Goal: Task Accomplishment & Management: Manage account settings

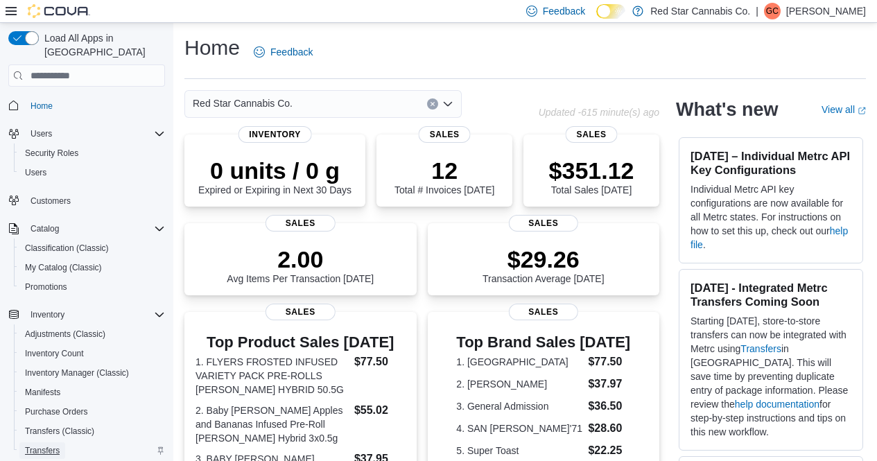
click at [49, 445] on span "Transfers" at bounding box center [42, 450] width 35 height 11
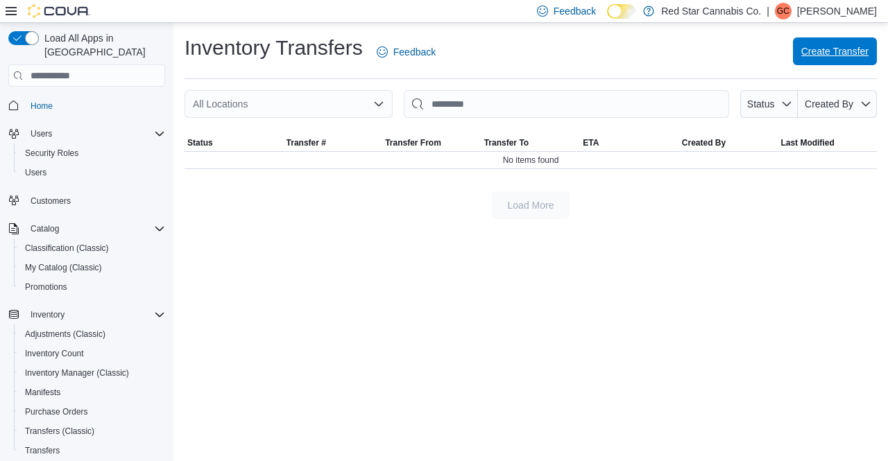
click at [817, 52] on span "Create Transfer" at bounding box center [834, 51] width 67 height 14
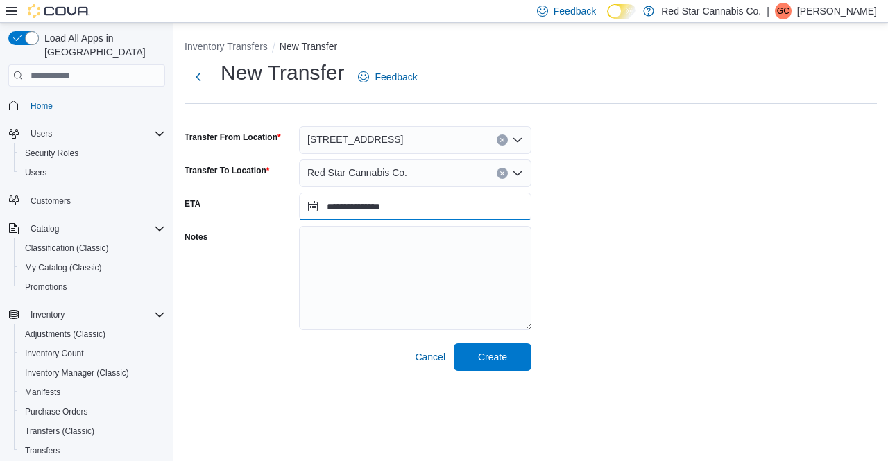
click at [309, 212] on input "**********" at bounding box center [415, 207] width 232 height 28
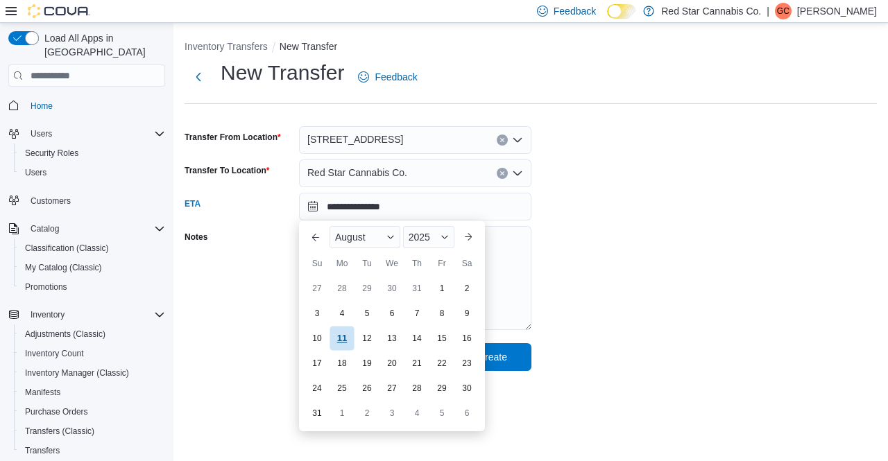
click at [344, 341] on div "11" at bounding box center [341, 339] width 24 height 24
type input "**********"
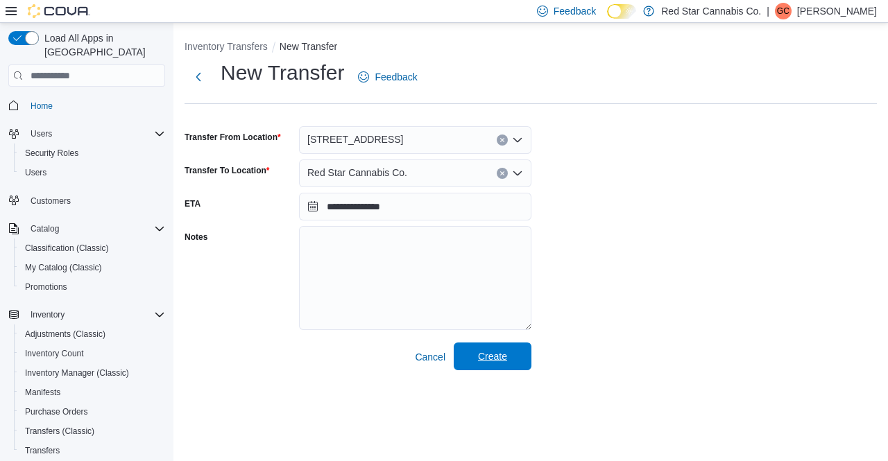
click at [506, 362] on span "Create" at bounding box center [492, 357] width 29 height 14
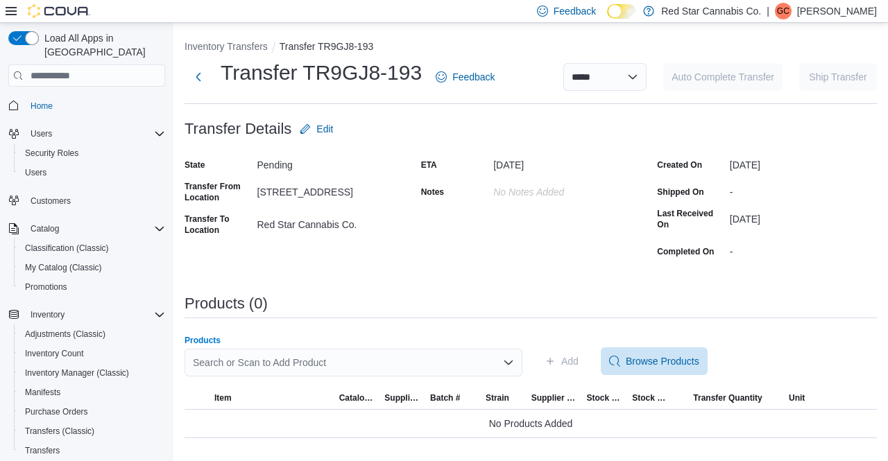
click at [405, 377] on div "Search or Scan to Add Product" at bounding box center [353, 363] width 338 height 28
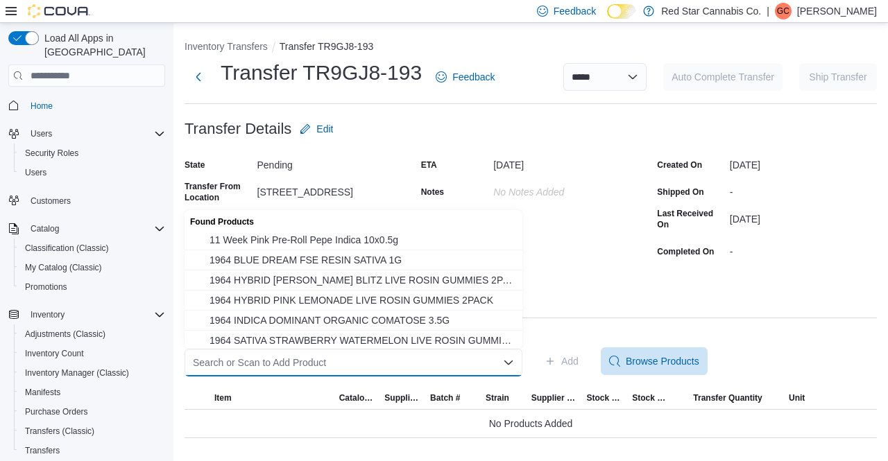
click at [405, 377] on div "Search or Scan to Add Product" at bounding box center [353, 363] width 338 height 28
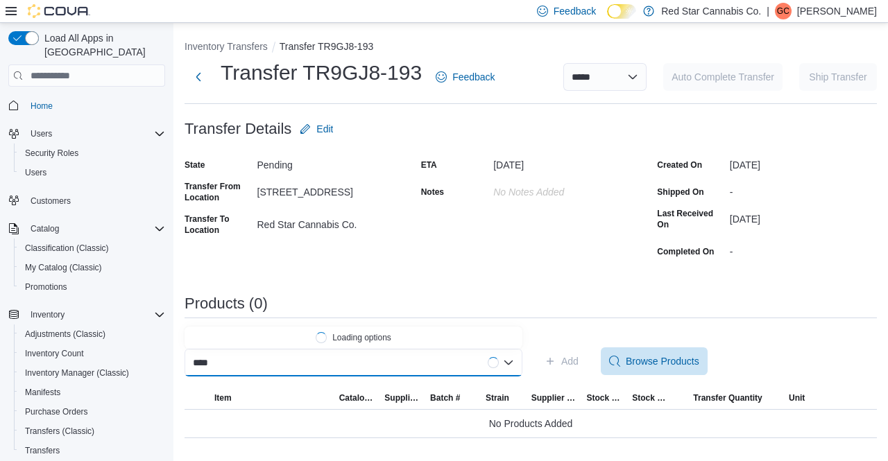
type input "*****"
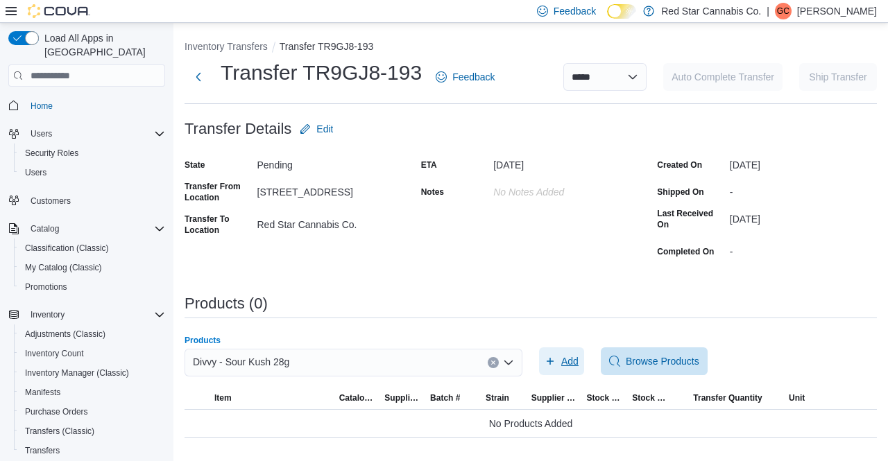
click at [562, 367] on span "Add" at bounding box center [569, 361] width 17 height 14
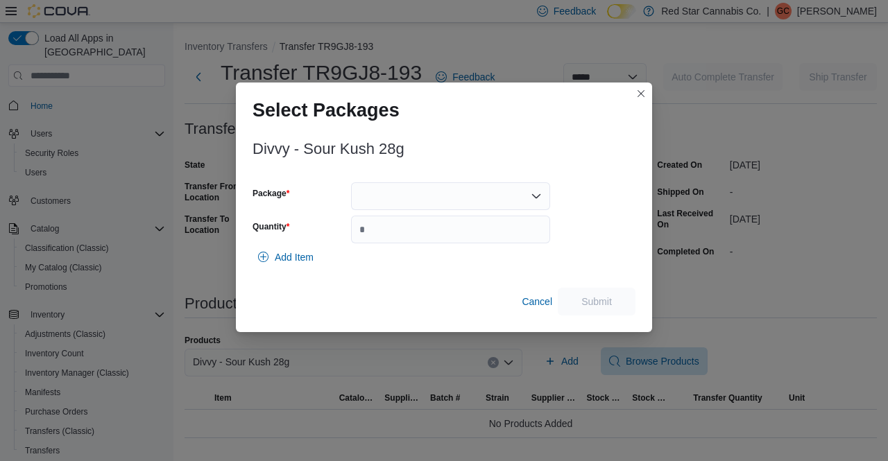
click at [426, 193] on div at bounding box center [450, 196] width 199 height 28
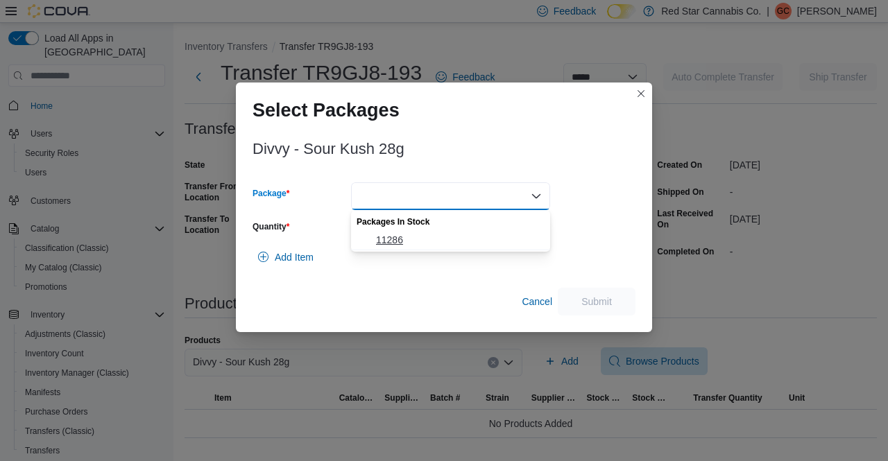
click at [386, 249] on button "11286" at bounding box center [450, 240] width 199 height 20
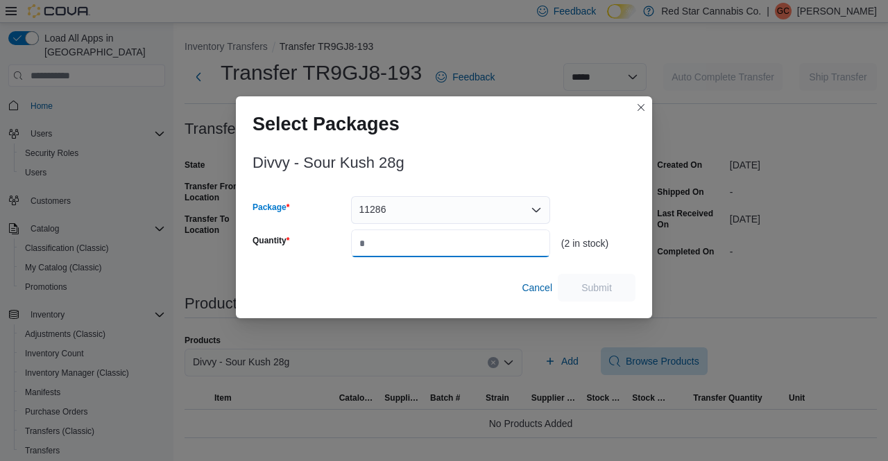
click at [386, 249] on input "Quantity" at bounding box center [450, 244] width 199 height 28
type input "*"
click at [587, 284] on span "Submit" at bounding box center [596, 287] width 31 height 14
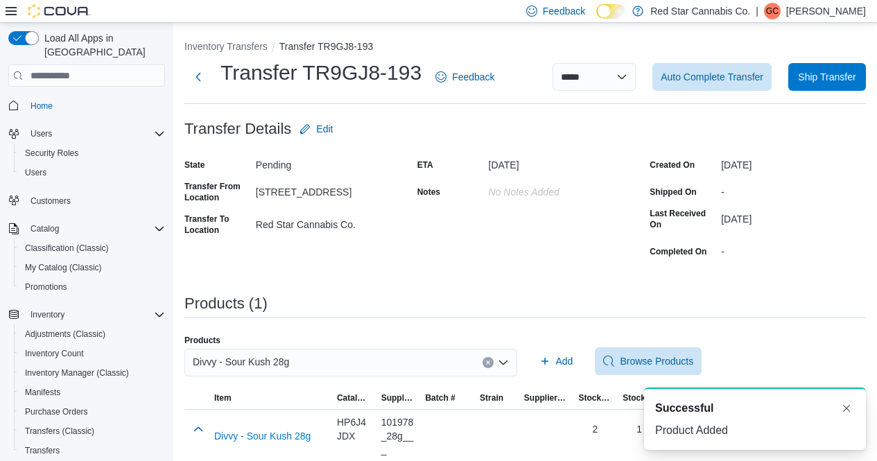
click at [483, 243] on div "ETA [DATE] Notes No Notes added" at bounding box center [525, 208] width 216 height 108
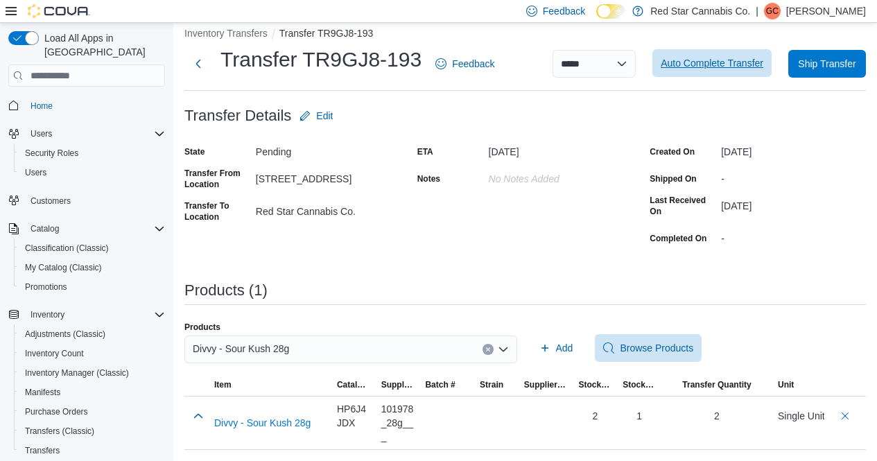
click at [716, 58] on span "Auto Complete Transfer" at bounding box center [712, 63] width 103 height 14
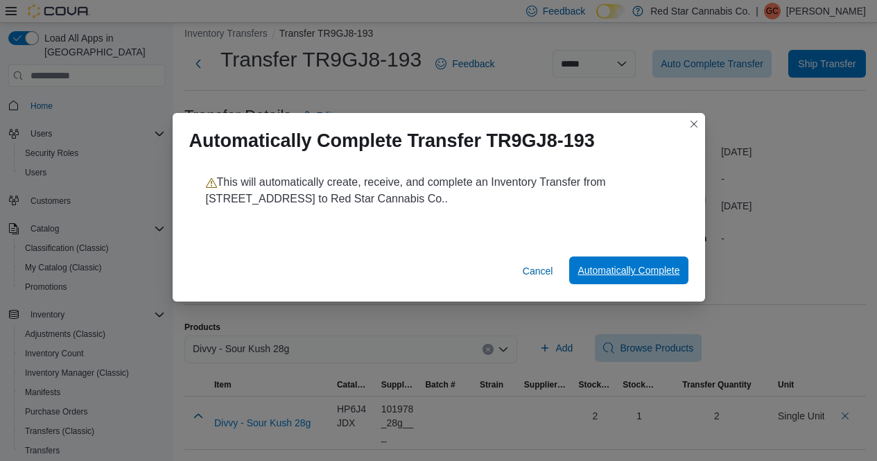
click at [606, 268] on span "Automatically Complete" at bounding box center [629, 271] width 102 height 14
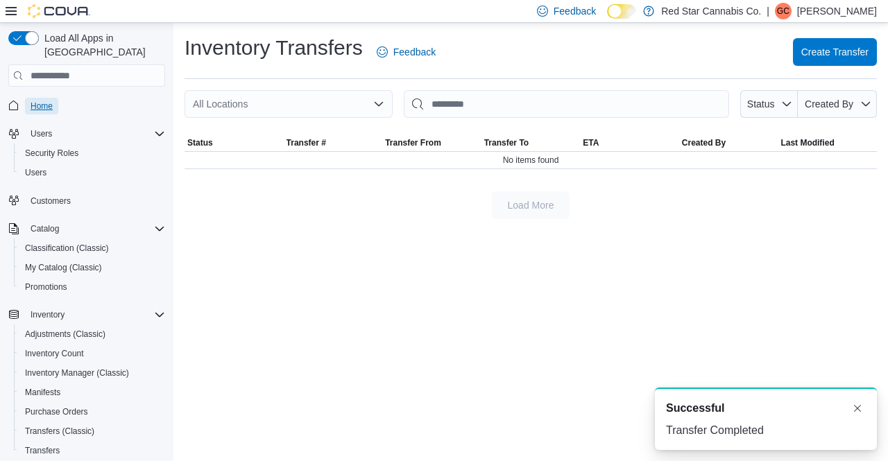
click at [46, 101] on span "Home" at bounding box center [42, 106] width 22 height 11
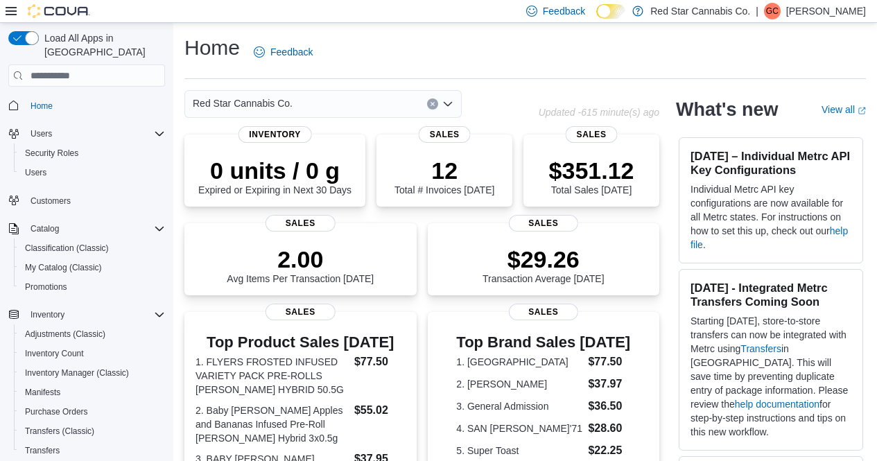
click at [448, 100] on icon "Open list of options" at bounding box center [447, 103] width 11 height 11
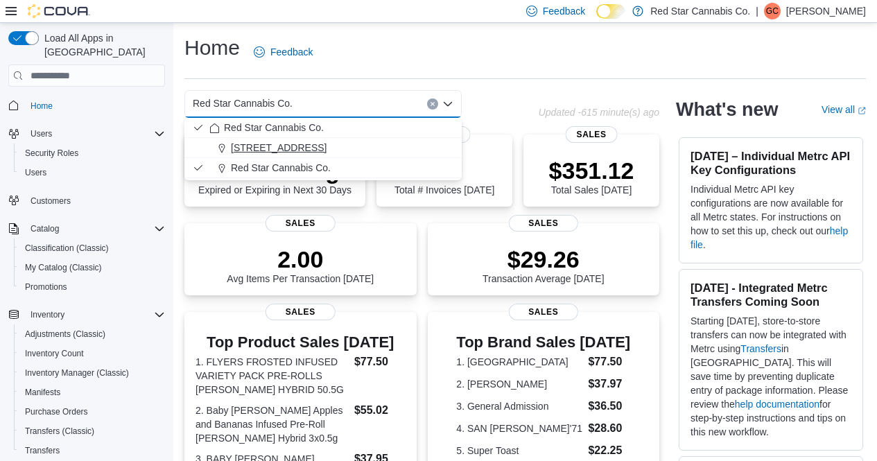
click at [372, 151] on div "[STREET_ADDRESS]" at bounding box center [331, 148] width 244 height 14
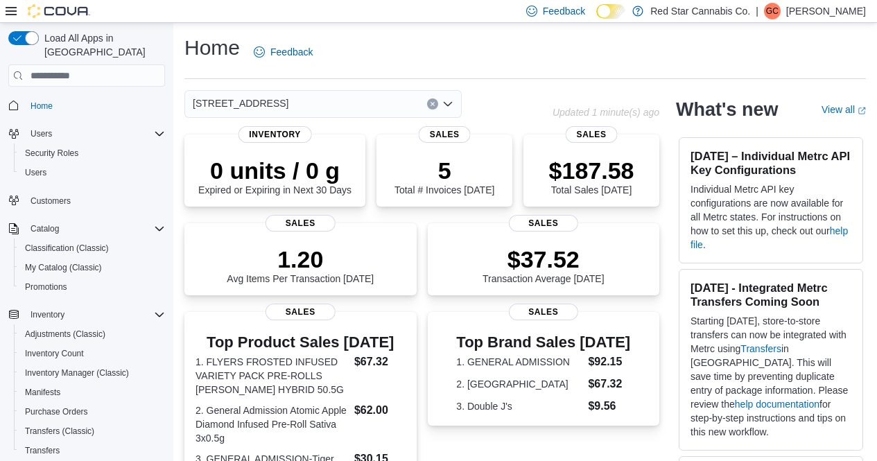
click at [450, 102] on icon "Open list of options" at bounding box center [447, 103] width 11 height 11
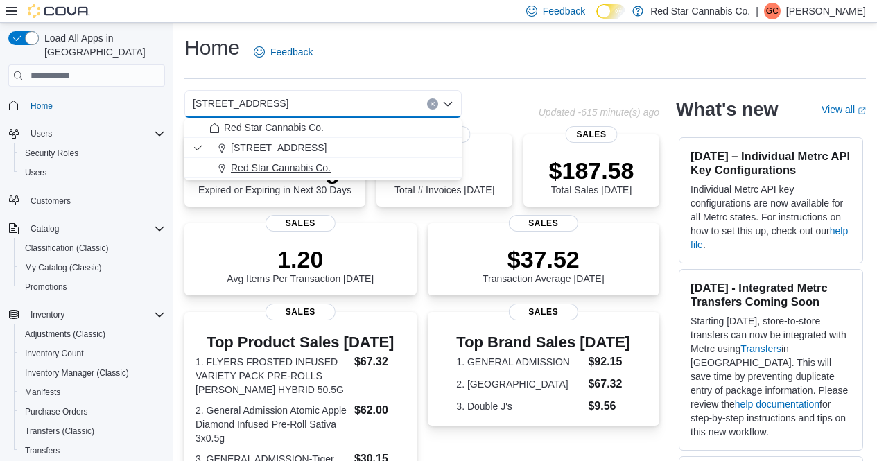
click at [347, 164] on div "Red Star Cannabis Co." at bounding box center [331, 168] width 244 height 14
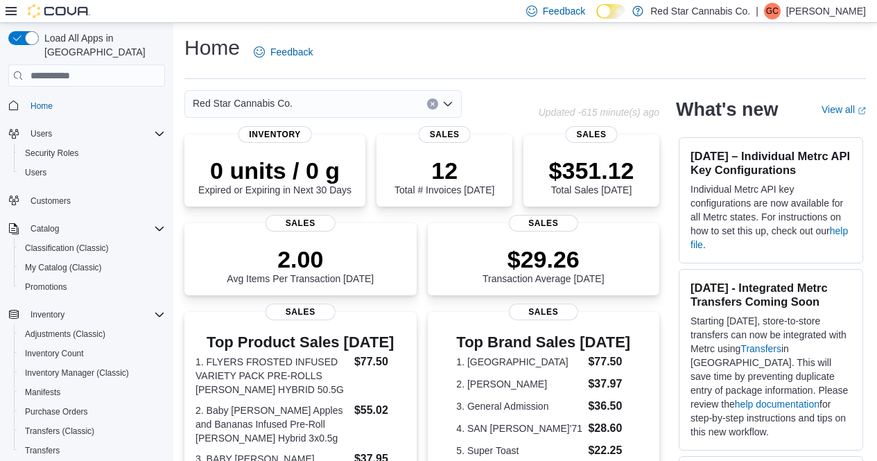
click at [447, 107] on icon "Open list of options" at bounding box center [447, 103] width 11 height 11
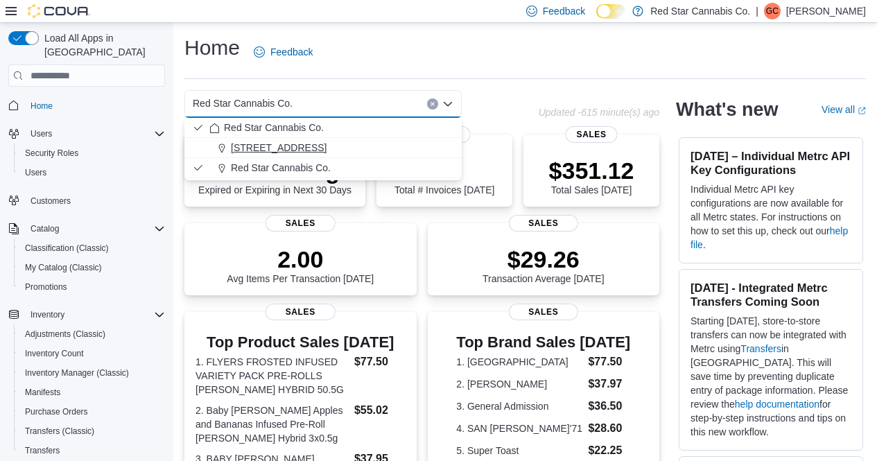
click at [381, 144] on div "[STREET_ADDRESS]" at bounding box center [331, 148] width 244 height 14
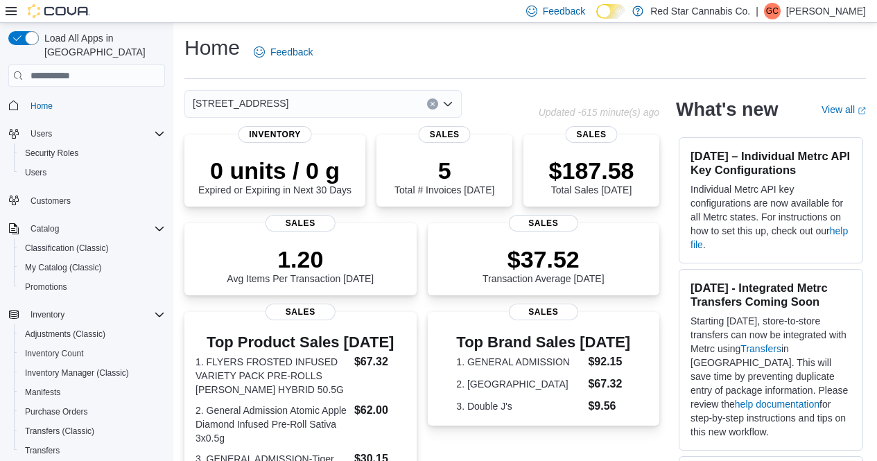
click at [521, 78] on div "Home Feedback" at bounding box center [525, 56] width 682 height 45
